Goal: Information Seeking & Learning: Learn about a topic

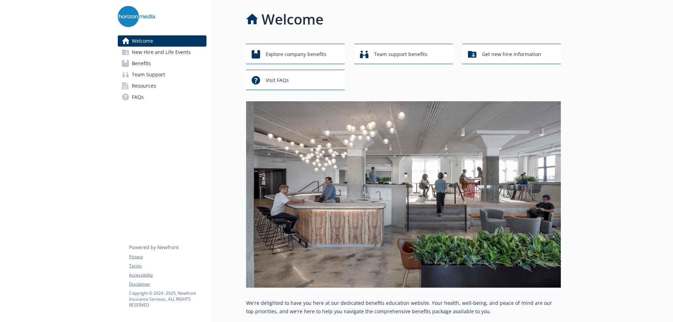
click at [132, 63] on span "Benefits" at bounding box center [141, 63] width 19 height 11
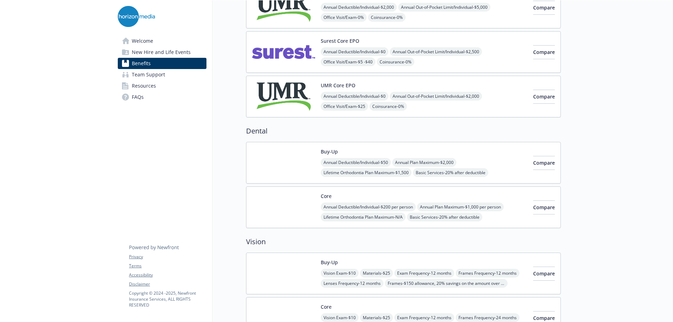
scroll to position [140, 0]
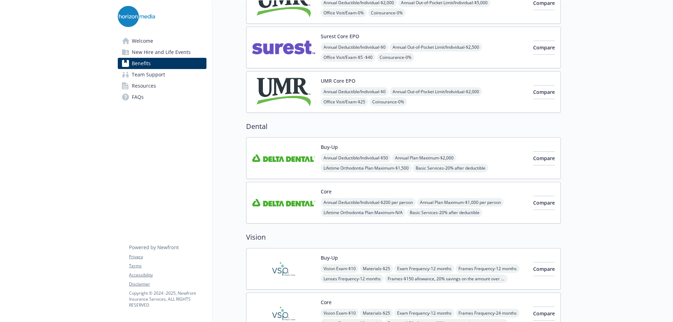
click at [423, 145] on div "Buy-Up Annual Deductible/Individual - $50 Annual Plan Maximum - $2,000 Lifetime…" at bounding box center [424, 158] width 207 height 30
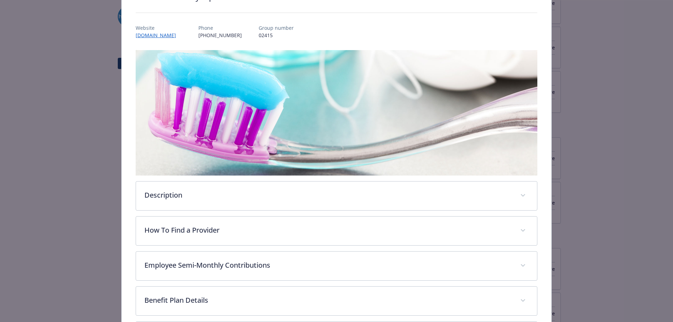
scroll to position [126, 0]
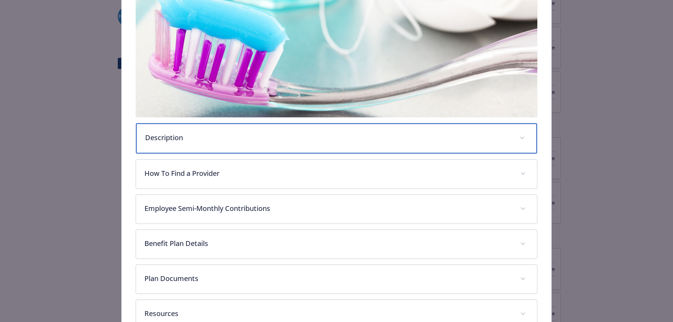
click at [247, 135] on p "Description" at bounding box center [328, 137] width 366 height 11
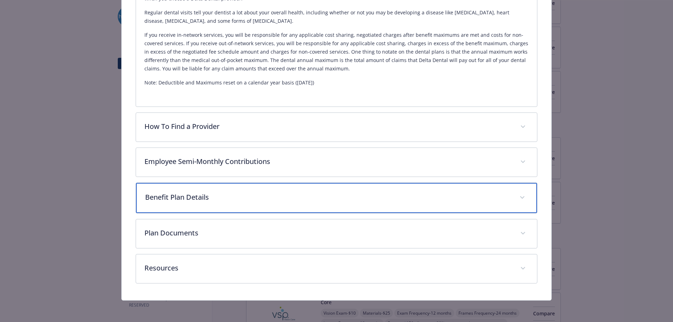
scroll to position [297, 0]
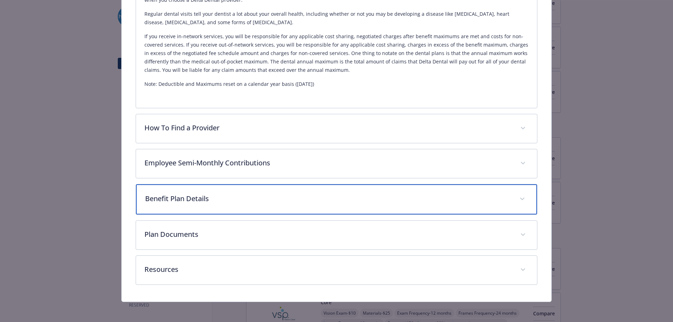
click at [215, 200] on p "Benefit Plan Details" at bounding box center [328, 198] width 366 height 11
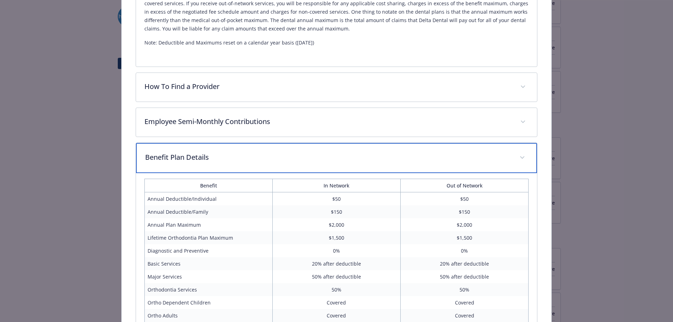
scroll to position [367, 0]
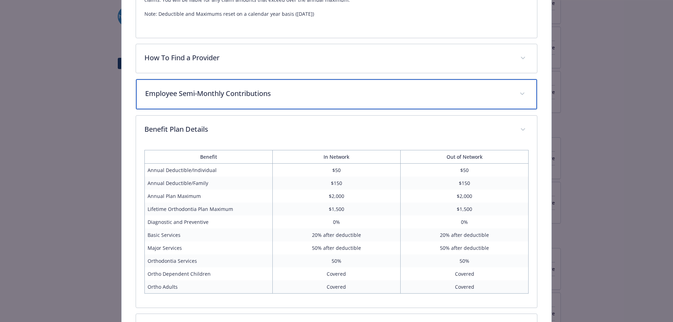
click at [225, 94] on p "Employee Semi-Monthly Contributions" at bounding box center [328, 93] width 366 height 11
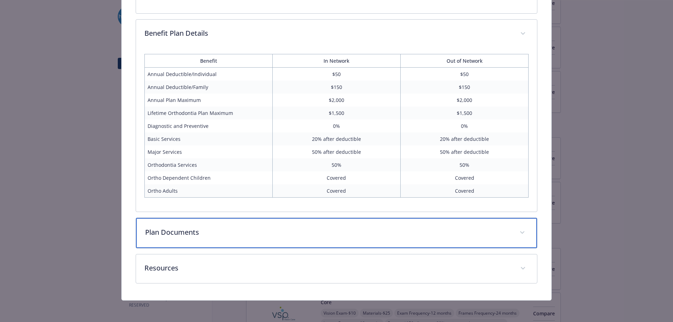
scroll to position [500, 0]
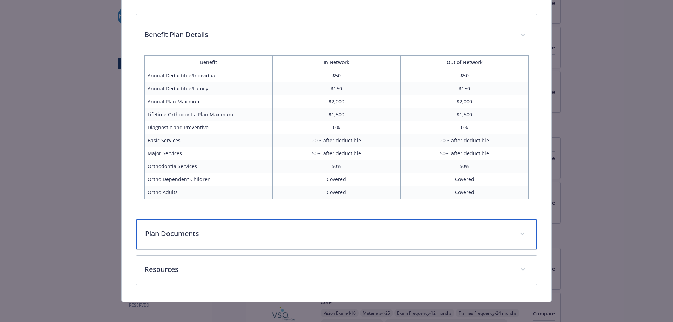
click at [197, 233] on p "Plan Documents" at bounding box center [328, 234] width 366 height 11
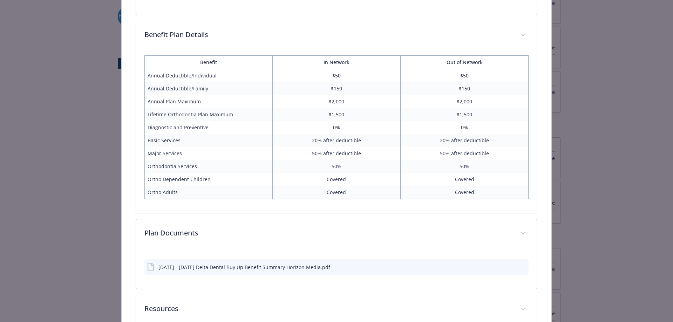
click at [188, 267] on div "[DATE] - [DATE] Delta Dental Buy Up Benefit Summary Horizon Media.pdf" at bounding box center [244, 267] width 172 height 7
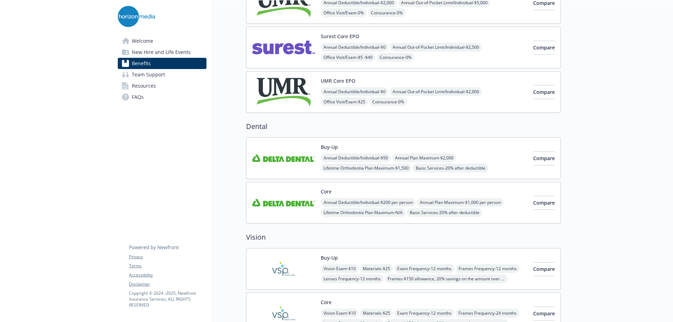
click at [354, 190] on div "Core Annual Deductible/Individual - $200 per person Annual Plan Maximum - $1,00…" at bounding box center [424, 203] width 207 height 30
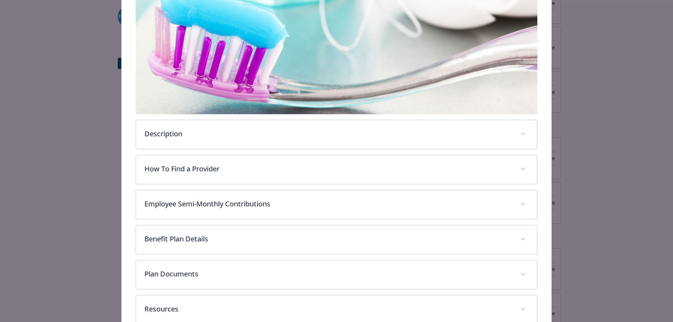
scroll to position [170, 0]
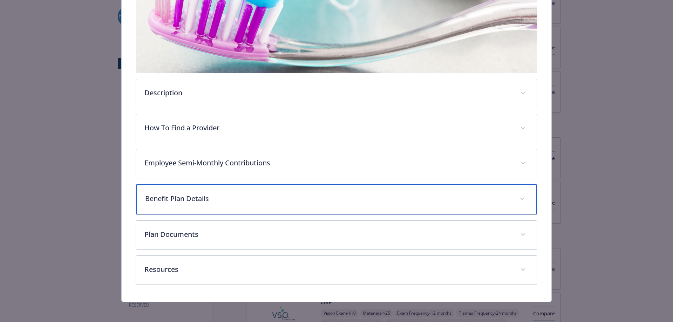
click at [219, 190] on div "Benefit Plan Details" at bounding box center [336, 199] width 401 height 30
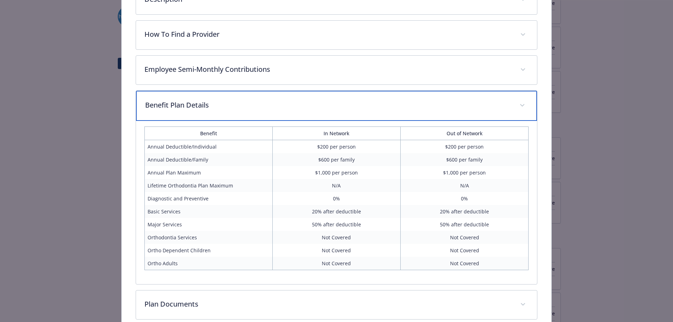
scroll to position [275, 0]
